Goal: Task Accomplishment & Management: Use online tool/utility

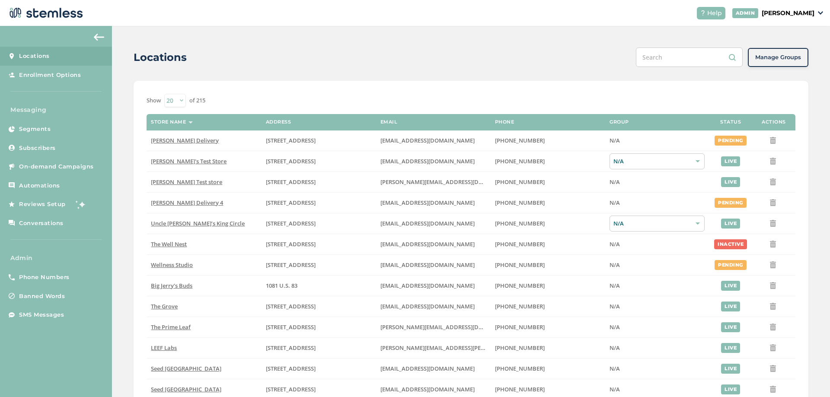
click at [786, 13] on p "[PERSON_NAME]" at bounding box center [787, 13] width 53 height 9
click at [786, 65] on span "Impersonate" at bounding box center [792, 62] width 42 height 9
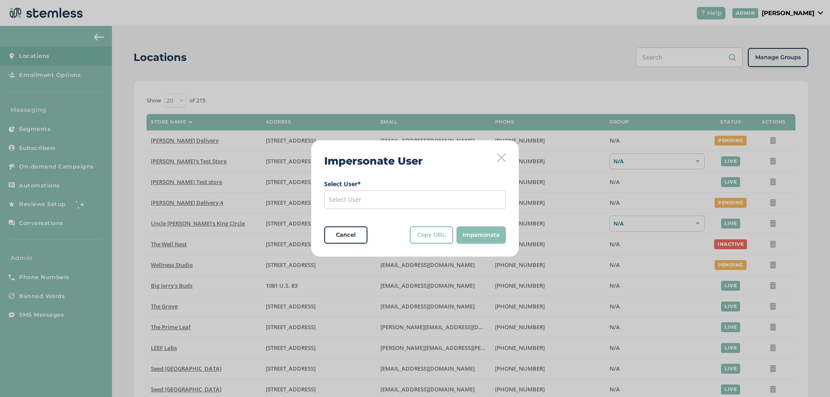
click at [398, 191] on div "Select User" at bounding box center [414, 199] width 181 height 19
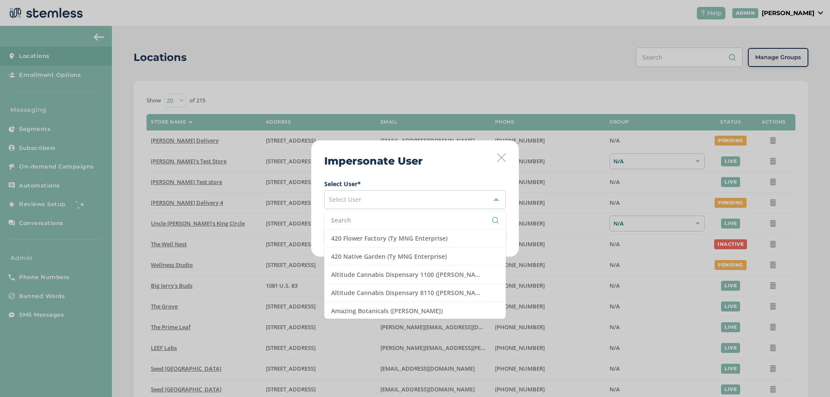
click at [387, 204] on div "Select User" at bounding box center [414, 199] width 181 height 19
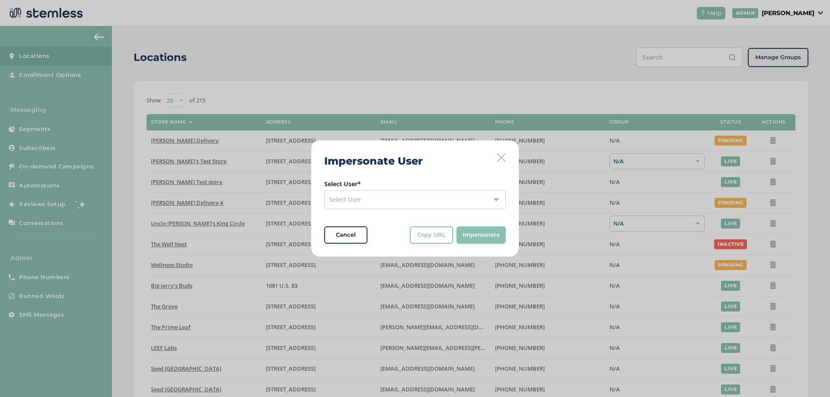
click at [375, 198] on div "Select User" at bounding box center [414, 199] width 181 height 19
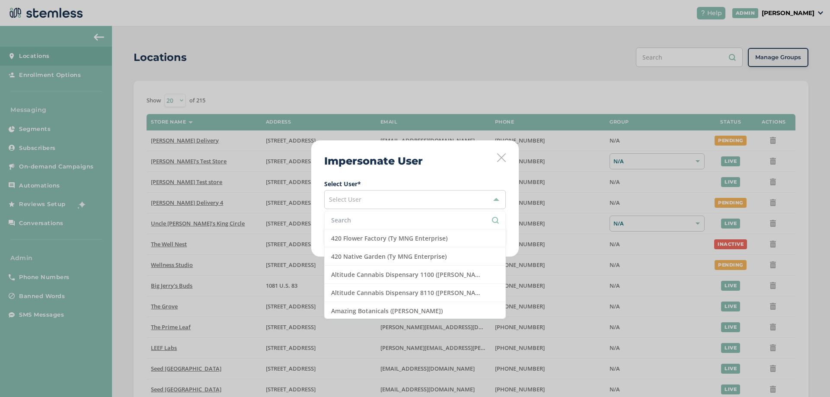
click at [364, 226] on li at bounding box center [415, 220] width 181 height 18
click at [360, 221] on input "text" at bounding box center [415, 220] width 168 height 9
type input "grove"
click at [375, 277] on li "The Grove ([GEOGRAPHIC_DATA])" at bounding box center [415, 275] width 181 height 18
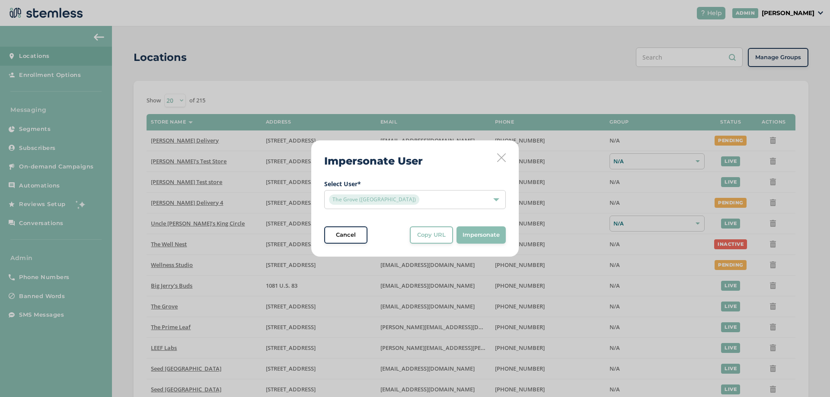
click at [419, 239] on button "Copy URL" at bounding box center [431, 234] width 43 height 17
click at [503, 159] on icon at bounding box center [501, 157] width 9 height 9
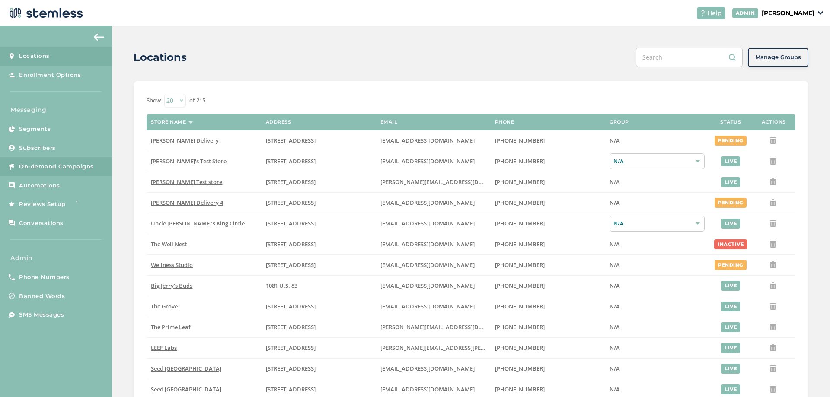
click at [34, 169] on span "On-demand Campaigns" at bounding box center [56, 166] width 75 height 9
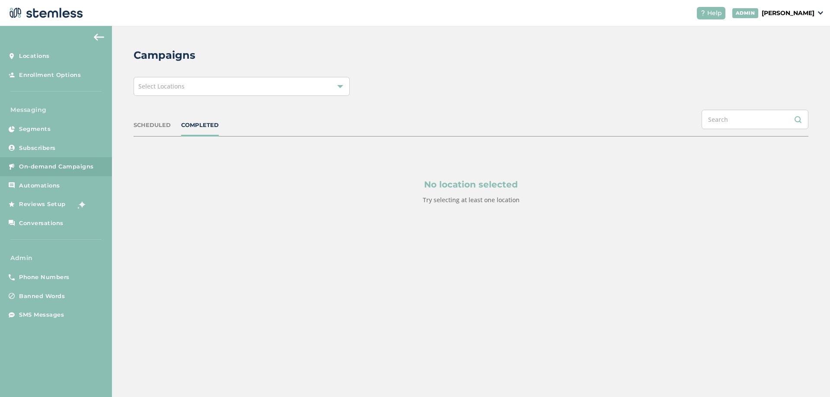
click at [185, 94] on div "Select Locations" at bounding box center [242, 86] width 216 height 19
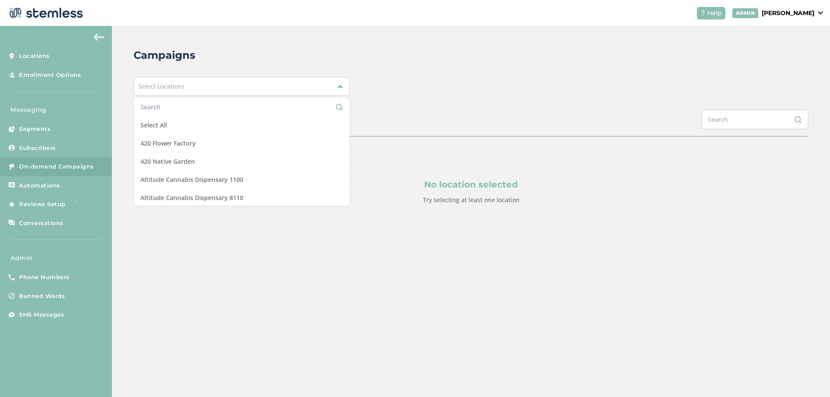
click at [387, 92] on div "Select Locations Select All 420 Flower Factory 420 Native Garden Altitude Canna…" at bounding box center [471, 86] width 675 height 19
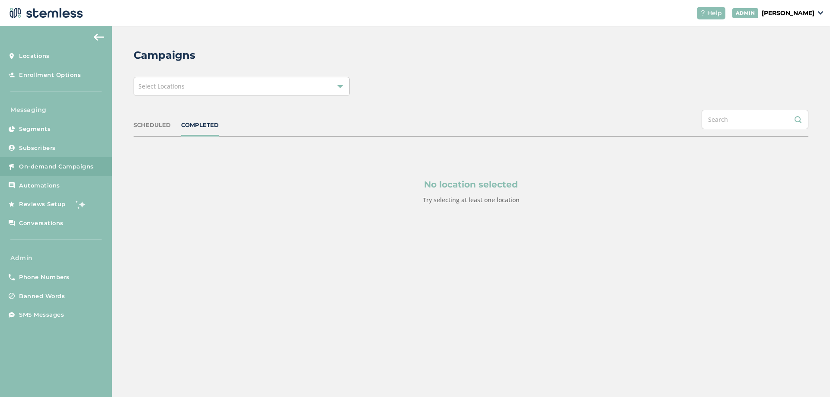
click at [246, 85] on div "Select Locations" at bounding box center [242, 86] width 216 height 19
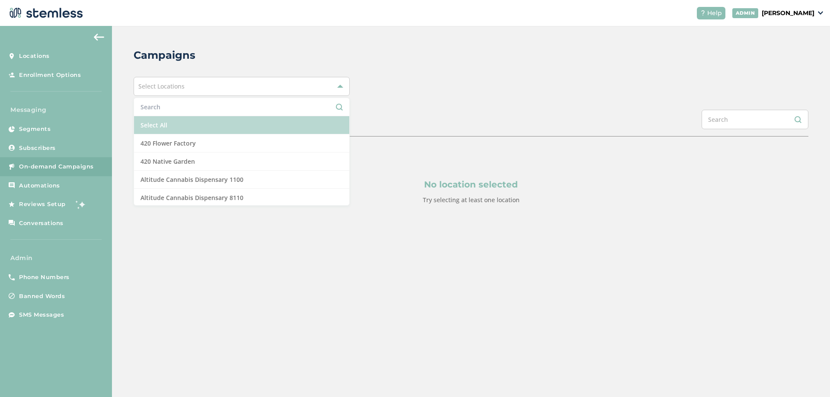
click at [167, 118] on li "Select All" at bounding box center [241, 125] width 215 height 18
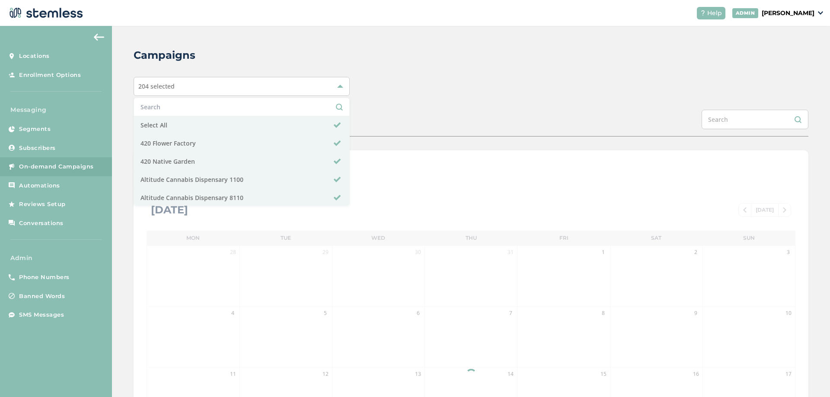
click at [454, 98] on div "Campaigns 204 selected Select All 420 Flower Factory 420 Native Garden Altitude…" at bounding box center [471, 305] width 718 height 559
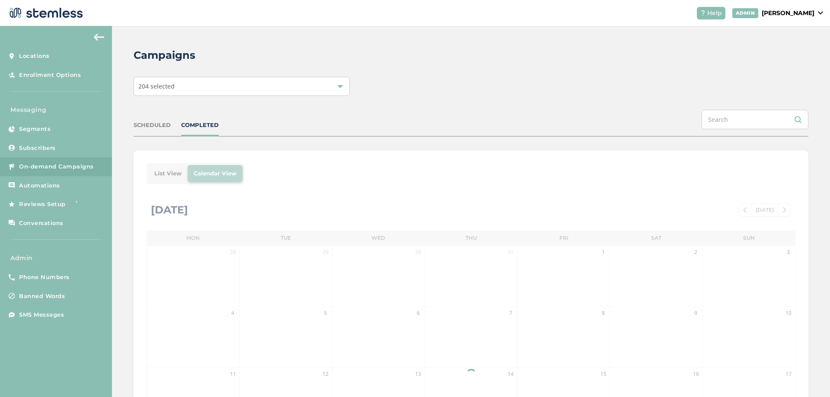
click at [170, 169] on div "List View Calendar View [DATE] [DATE] Mon Tue Wed Thu Fri Sat Sun 28 29 30 31 1…" at bounding box center [471, 356] width 675 height 413
click at [229, 85] on div "204 selected" at bounding box center [242, 86] width 216 height 19
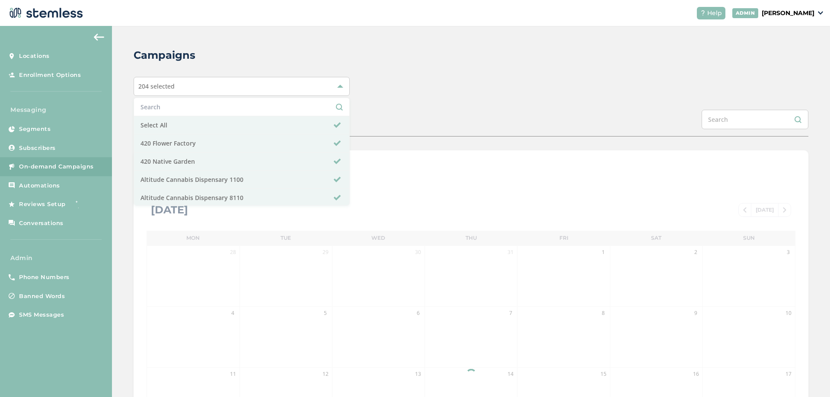
click at [389, 93] on div "204 selected Select All 420 Flower Factory 420 Native Garden Altitude Cannabis …" at bounding box center [471, 86] width 675 height 19
